Goal: Task Accomplishment & Management: Use online tool/utility

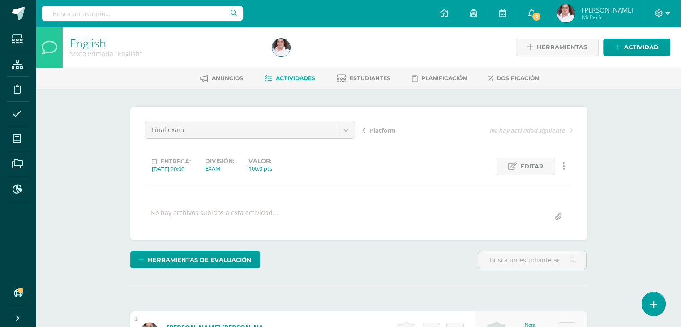
click at [286, 78] on span "Actividades" at bounding box center [295, 78] width 39 height 7
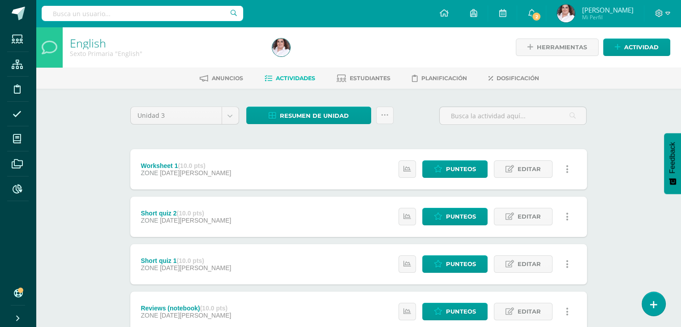
scroll to position [45, 0]
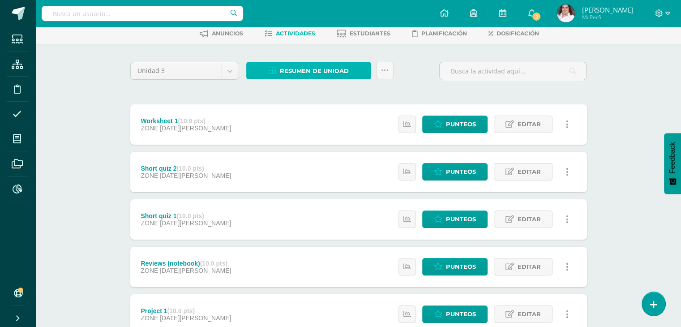
click at [315, 65] on span "Resumen de unidad" at bounding box center [314, 71] width 69 height 17
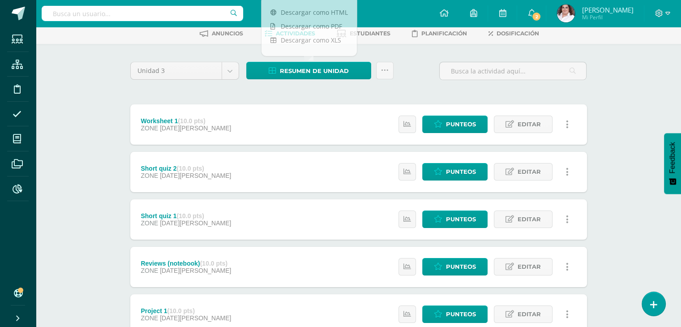
drag, startPoint x: 69, startPoint y: 65, endPoint x: 218, endPoint y: 98, distance: 152.8
click at [70, 66] on div "English Sexto Primaria "English" Herramientas Detalle de asistencias Actividad …" at bounding box center [358, 259] width 645 height 554
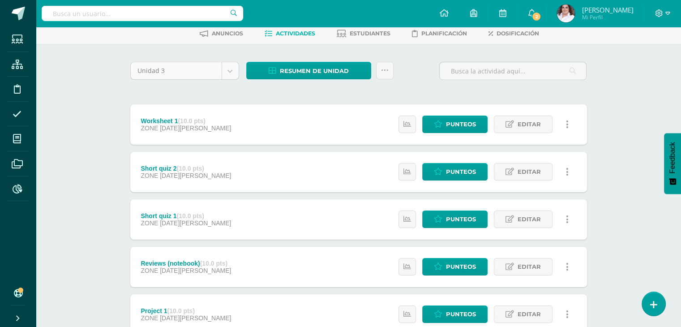
click at [231, 77] on body "Estudiantes Estructura Disciplina Asistencia Mis cursos Archivos Reportes Sopor…" at bounding box center [340, 245] width 681 height 581
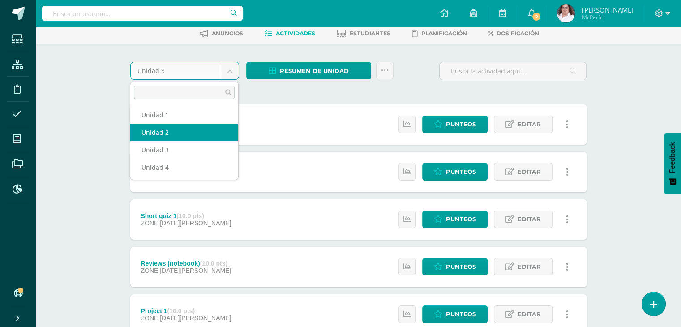
select select "Unidad 2"
